Goal: Navigation & Orientation: Find specific page/section

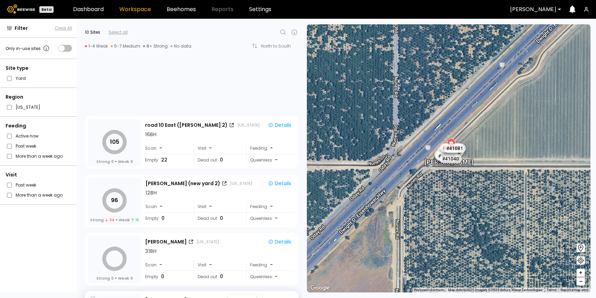
scroll to position [193, 0]
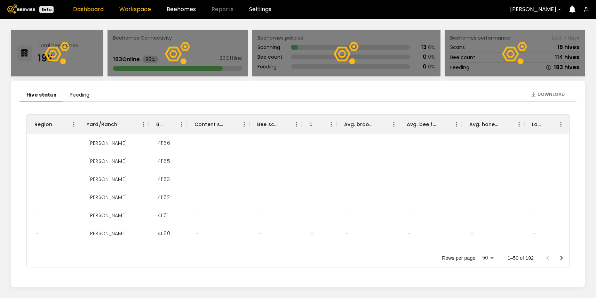
click at [138, 7] on link "Workspace" at bounding box center [135, 10] width 32 height 6
